Goal: Transaction & Acquisition: Book appointment/travel/reservation

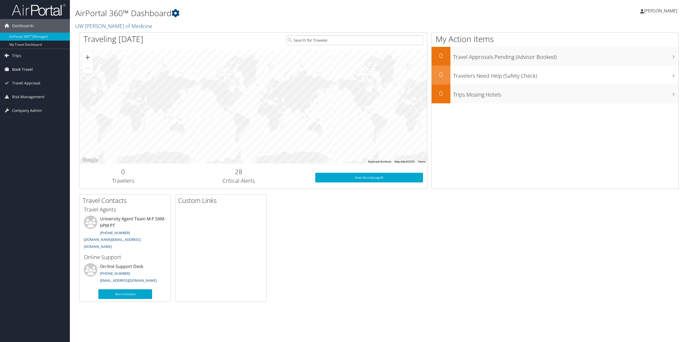
click at [29, 72] on span "Book Travel" at bounding box center [22, 69] width 21 height 13
click at [26, 96] on link "Book/Manage Online Trips" at bounding box center [35, 96] width 70 height 8
click at [27, 10] on img at bounding box center [39, 9] width 54 height 13
click at [673, 15] on link "[PERSON_NAME]" at bounding box center [662, 11] width 42 height 16
click at [635, 86] on link "Sign Out" at bounding box center [647, 87] width 60 height 9
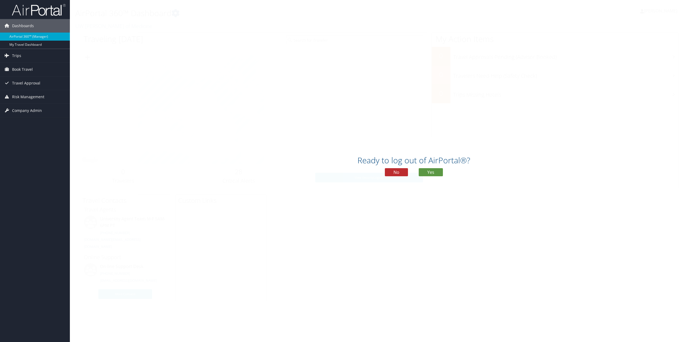
click at [437, 168] on div "Ready to log out of AirPortal®? No Yes" at bounding box center [414, 168] width 688 height 28
click at [436, 170] on button "Yes" at bounding box center [431, 172] width 24 height 8
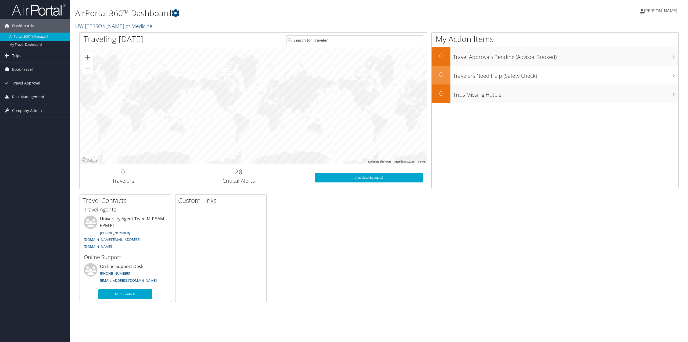
click at [663, 12] on span "[PERSON_NAME]" at bounding box center [660, 11] width 33 height 6
click at [42, 69] on link "Book Travel" at bounding box center [35, 69] width 70 height 13
